Goal: Task Accomplishment & Management: Use online tool/utility

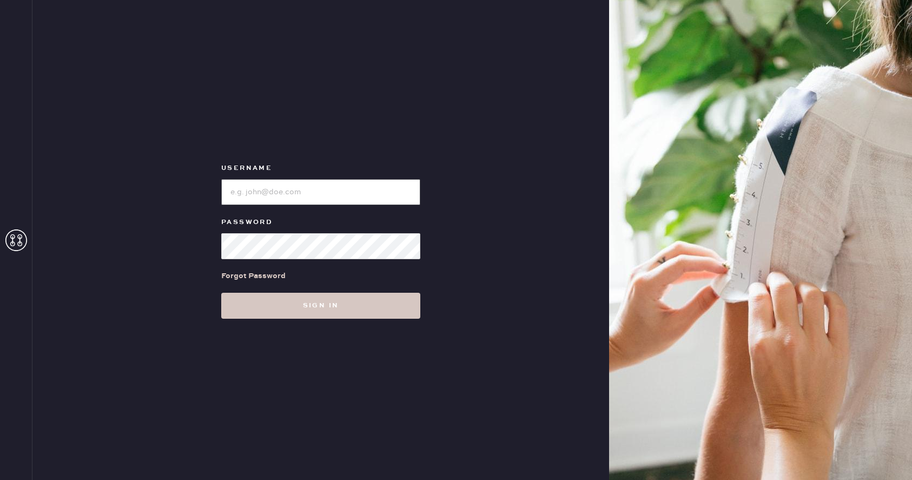
click at [296, 192] on input "loginName" at bounding box center [320, 192] width 199 height 26
type input "reformationwhiteplains"
click at [221, 293] on button "Sign in" at bounding box center [320, 306] width 199 height 26
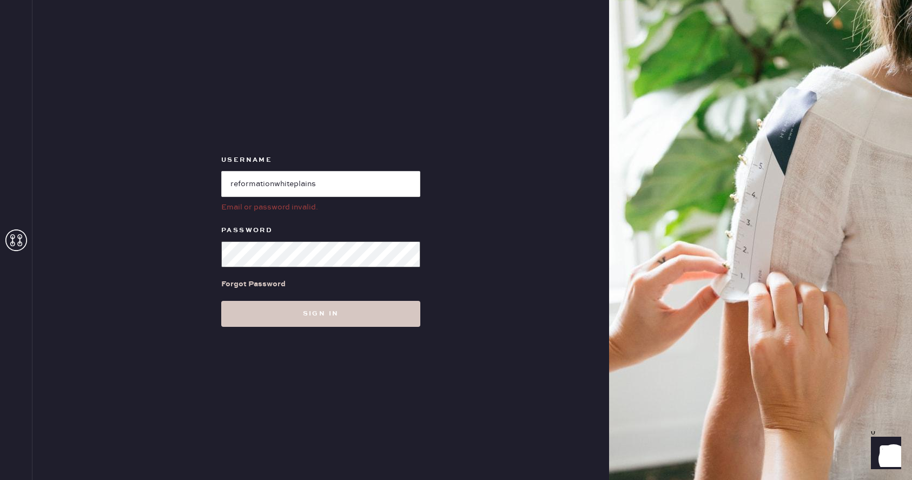
click at [221, 301] on button "Sign in" at bounding box center [320, 314] width 199 height 26
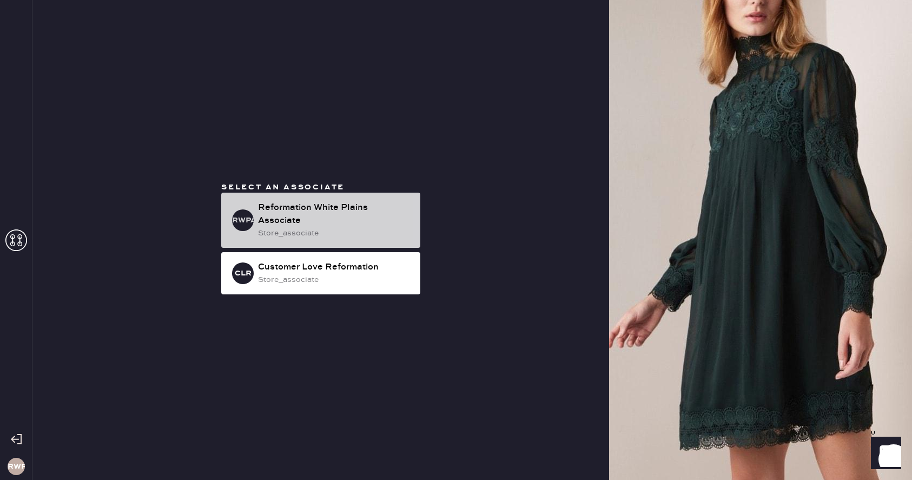
click at [324, 227] on div "store_associate" at bounding box center [335, 233] width 154 height 12
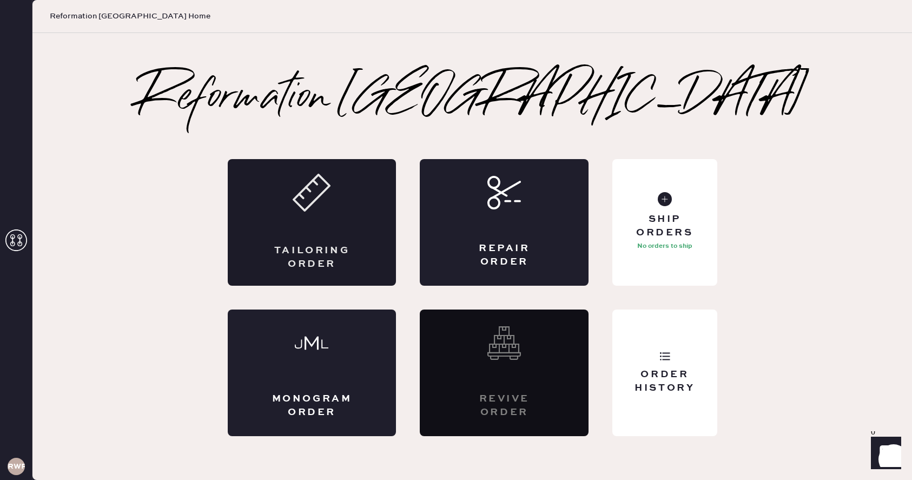
click at [333, 243] on div "Tailoring Order" at bounding box center [312, 222] width 169 height 127
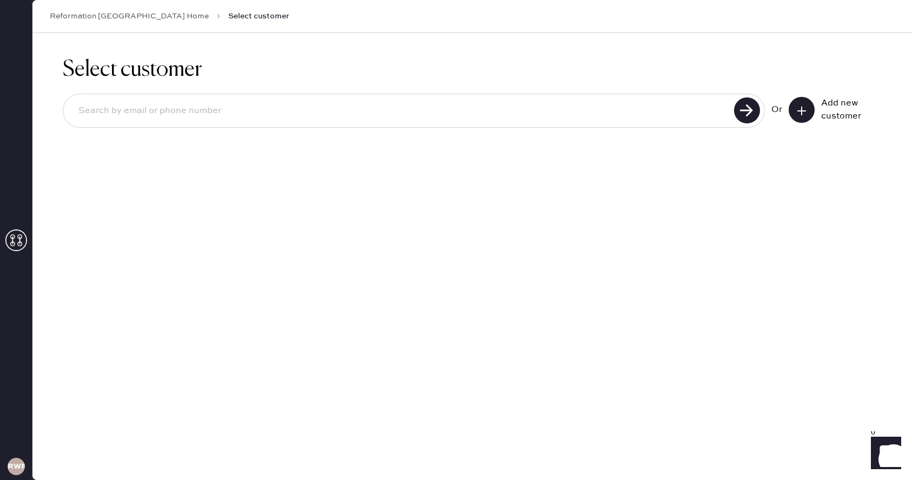
click at [604, 111] on input at bounding box center [400, 110] width 661 height 25
type input "9142635133"
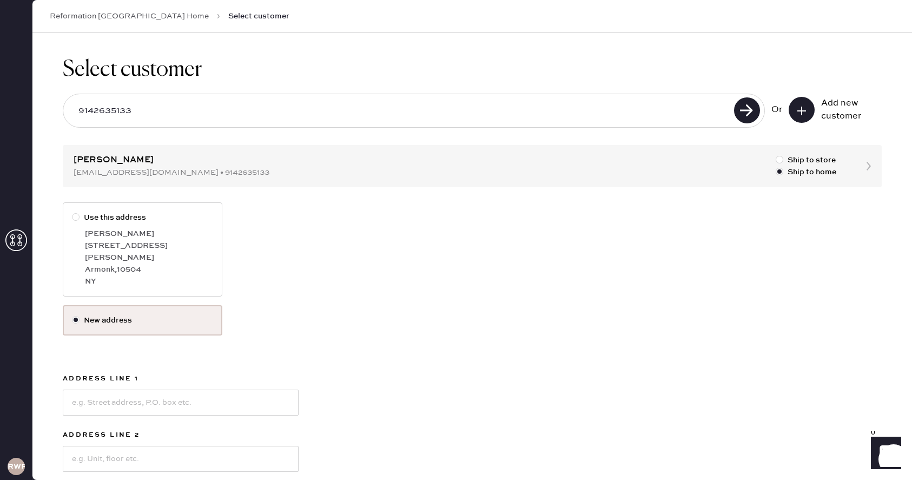
click at [80, 216] on div at bounding box center [78, 217] width 12 height 12
click at [72, 212] on input "Use this address" at bounding box center [72, 211] width 1 height 1
radio input "true"
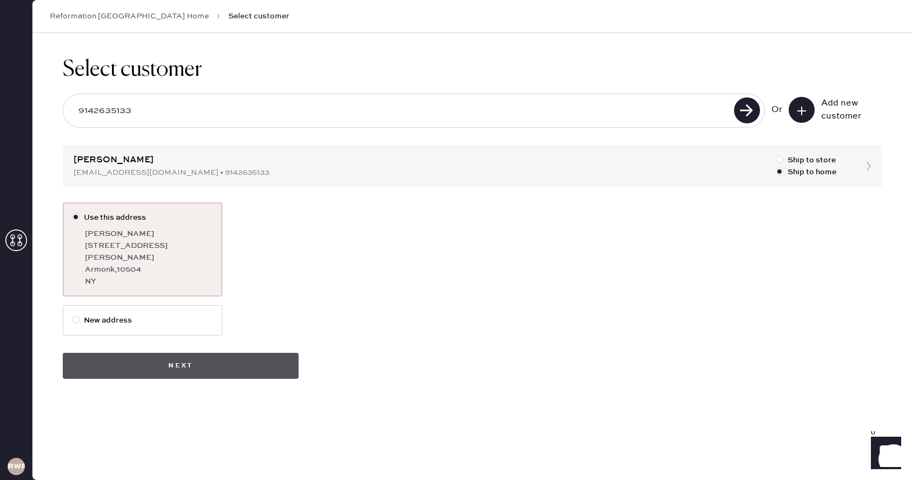
click at [223, 357] on button "Next" at bounding box center [181, 366] width 236 height 26
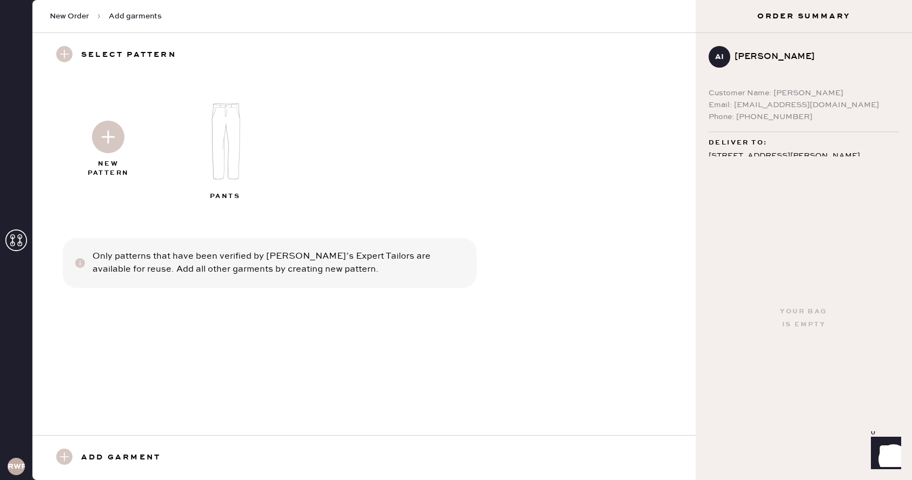
scroll to position [37, 0]
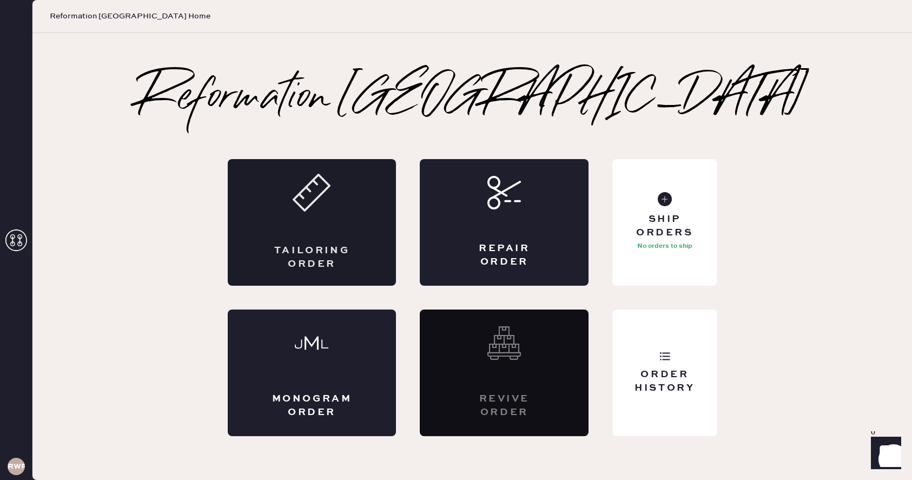
click at [267, 252] on div "Tailoring Order" at bounding box center [312, 222] width 169 height 127
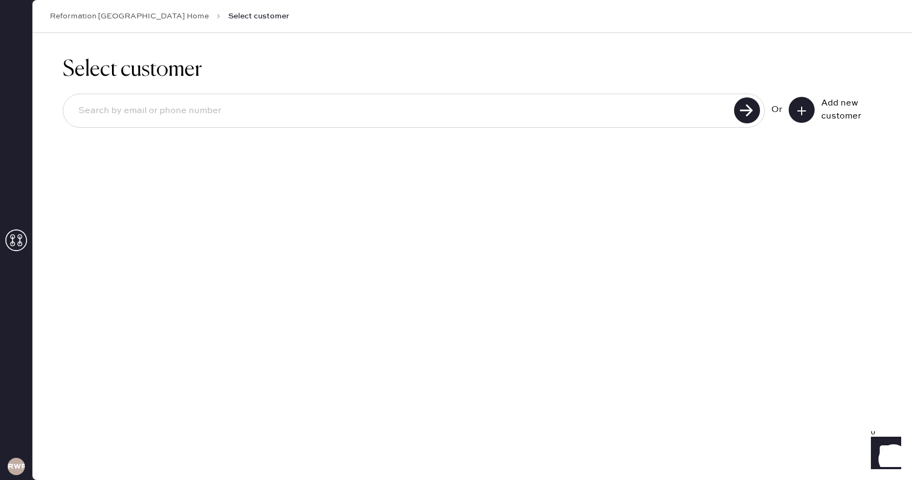
click at [357, 107] on input at bounding box center [400, 110] width 661 height 25
click at [802, 111] on icon at bounding box center [801, 110] width 11 height 11
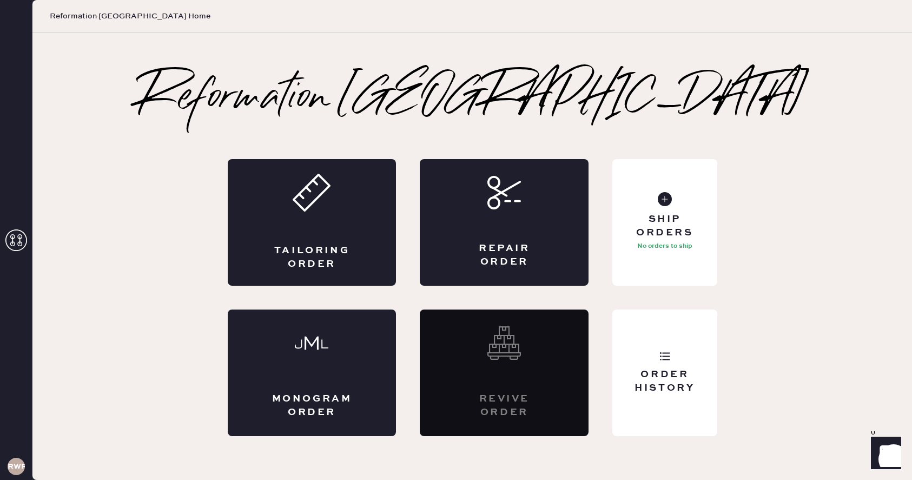
click at [17, 245] on icon at bounding box center [16, 240] width 22 height 22
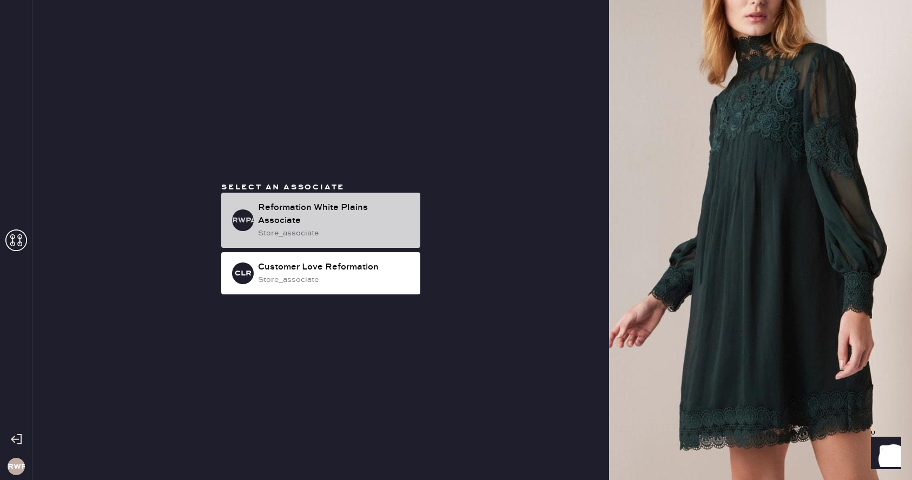
click at [297, 218] on div "Reformation White Plains Associate" at bounding box center [335, 214] width 154 height 26
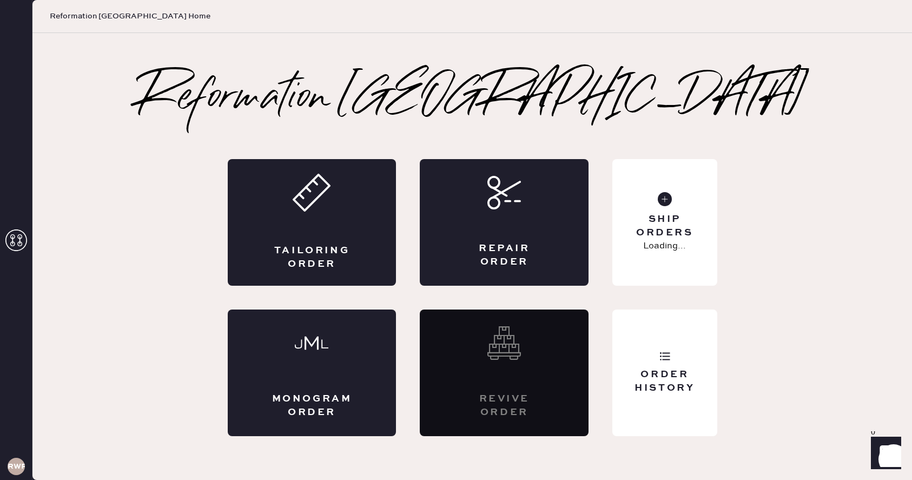
click at [297, 218] on div "Tailoring Order" at bounding box center [312, 222] width 169 height 127
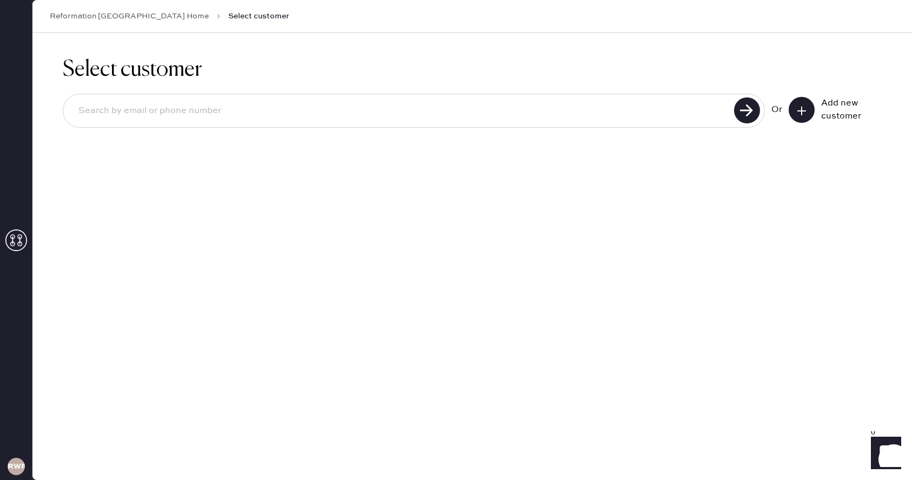
click at [302, 115] on input at bounding box center [400, 110] width 661 height 25
type input "9142635133"
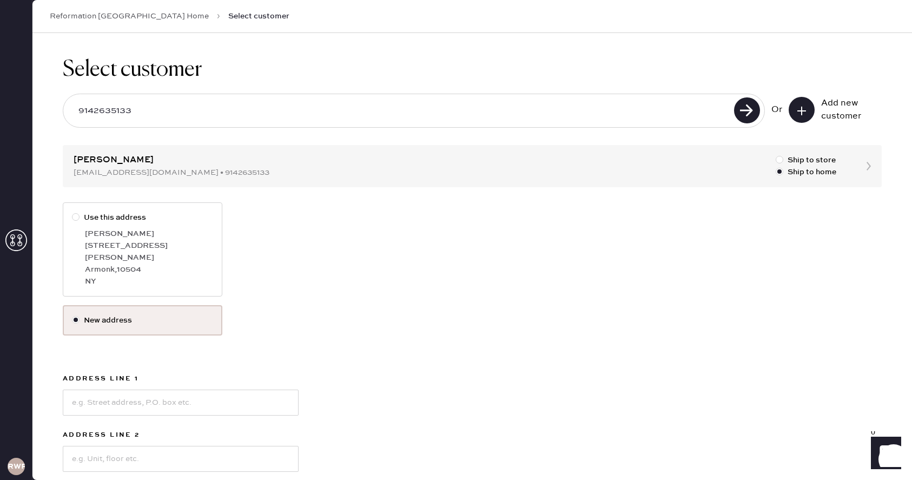
click at [136, 230] on div "[PERSON_NAME]" at bounding box center [149, 234] width 128 height 12
click at [72, 212] on input "Use this address" at bounding box center [72, 211] width 1 height 1
radio input "true"
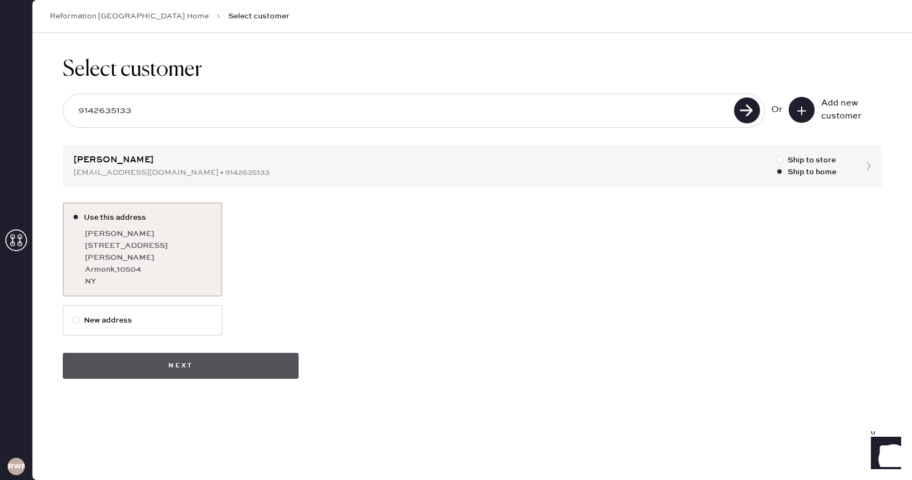
click at [227, 366] on button "Next" at bounding box center [181, 366] width 236 height 26
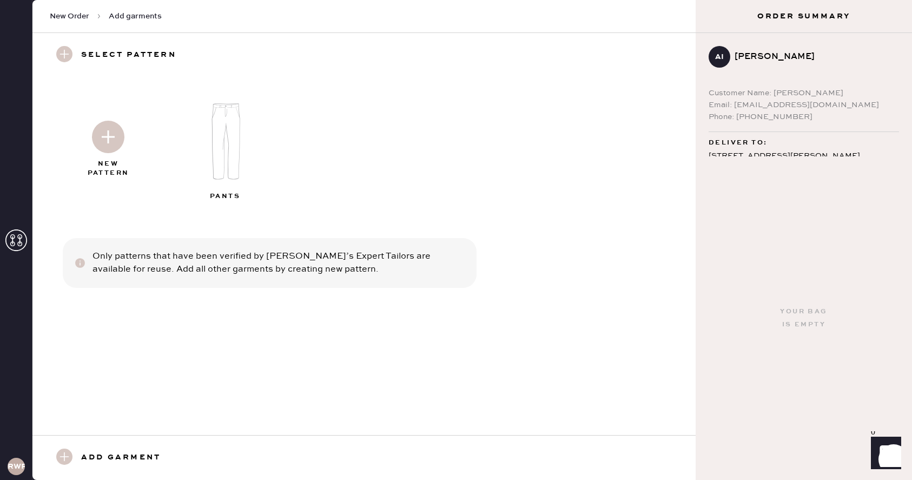
click at [67, 459] on use at bounding box center [64, 456] width 16 height 16
